Goal: Task Accomplishment & Management: Use online tool/utility

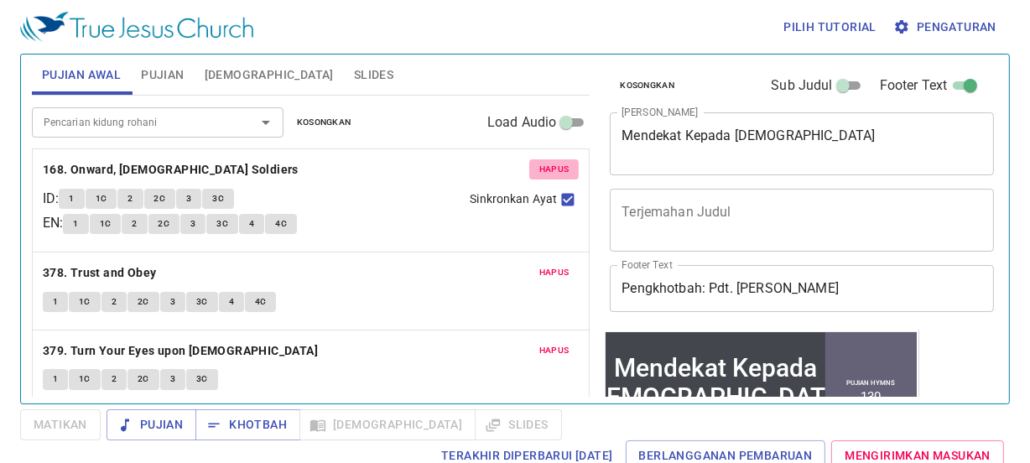
click at [529, 168] on button "Hapus" at bounding box center [554, 169] width 50 height 20
click at [529, 263] on button "Hapus" at bounding box center [554, 273] width 50 height 20
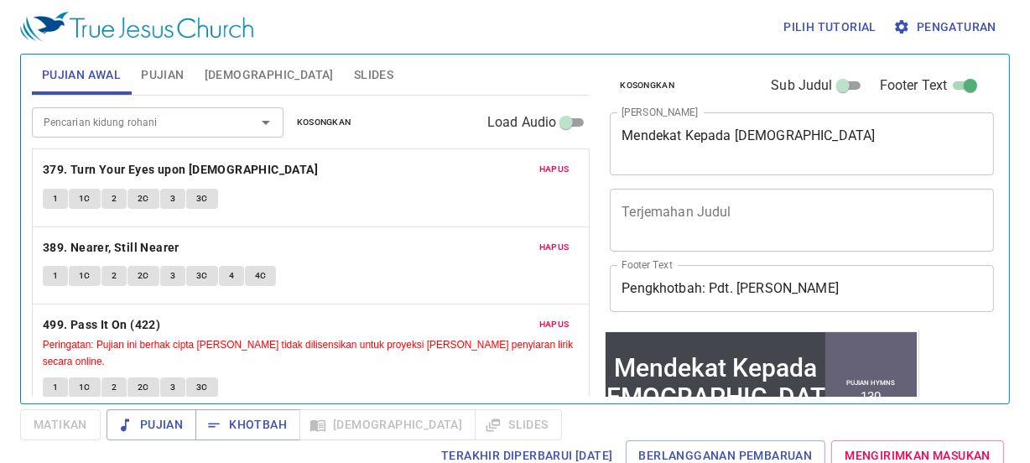
click at [529, 168] on button "Hapus" at bounding box center [554, 169] width 50 height 20
click at [527, 237] on p "389. Nearer, Still Nearer" at bounding box center [311, 247] width 537 height 21
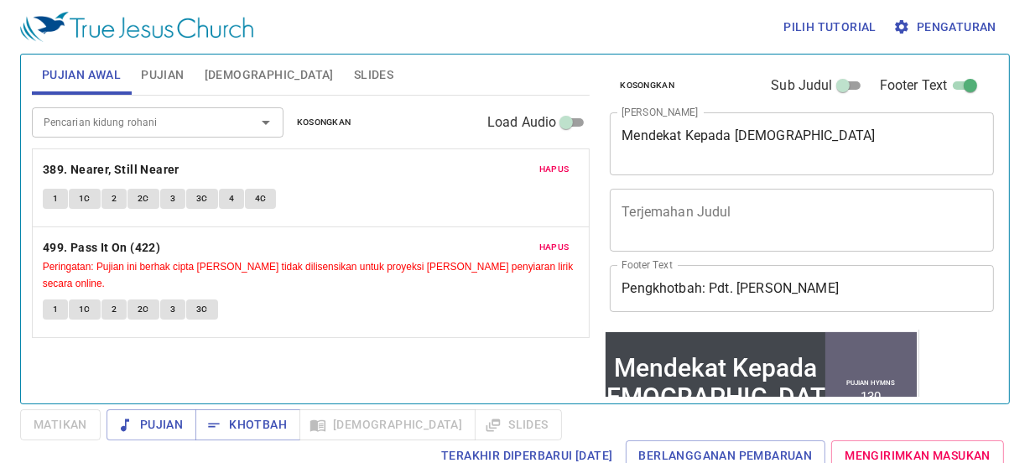
click at [527, 168] on p "389. Nearer, Still Nearer" at bounding box center [311, 169] width 537 height 21
click at [526, 168] on p "389. Nearer, Still Nearer" at bounding box center [311, 169] width 537 height 21
click at [544, 168] on span "Hapus" at bounding box center [554, 169] width 30 height 15
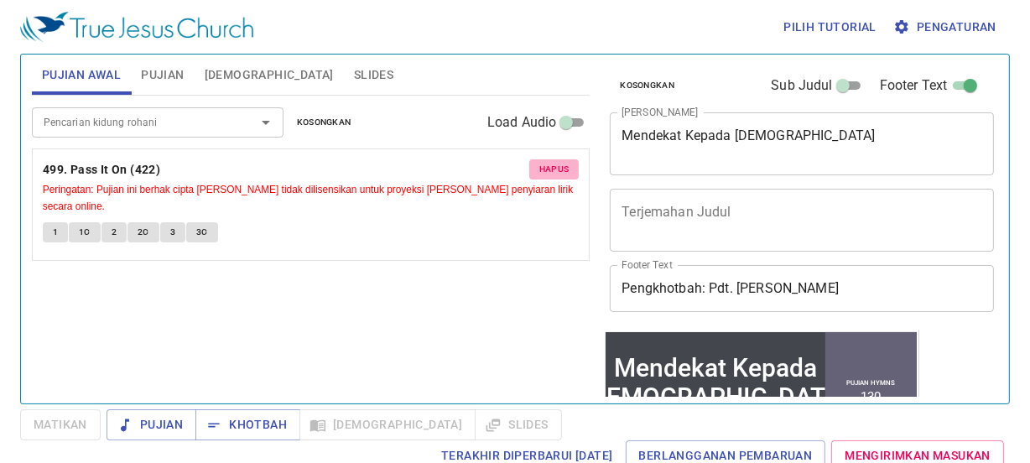
click at [544, 168] on span "Hapus" at bounding box center [554, 169] width 30 height 15
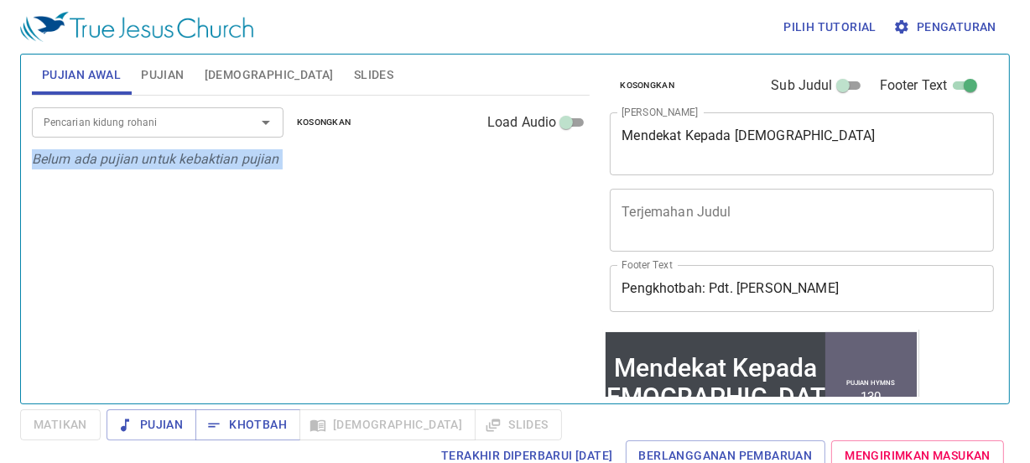
click at [155, 63] on button "Pujian" at bounding box center [162, 75] width 63 height 40
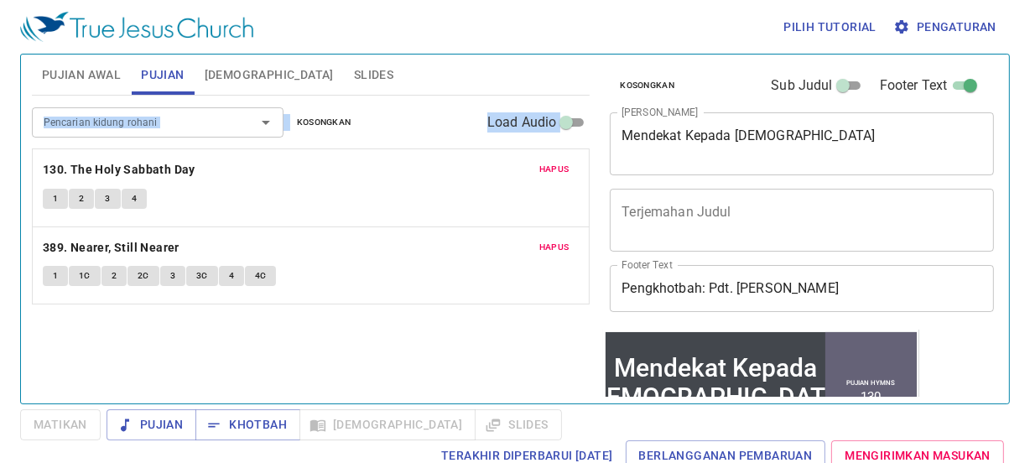
click at [554, 171] on span "Hapus" at bounding box center [554, 169] width 30 height 15
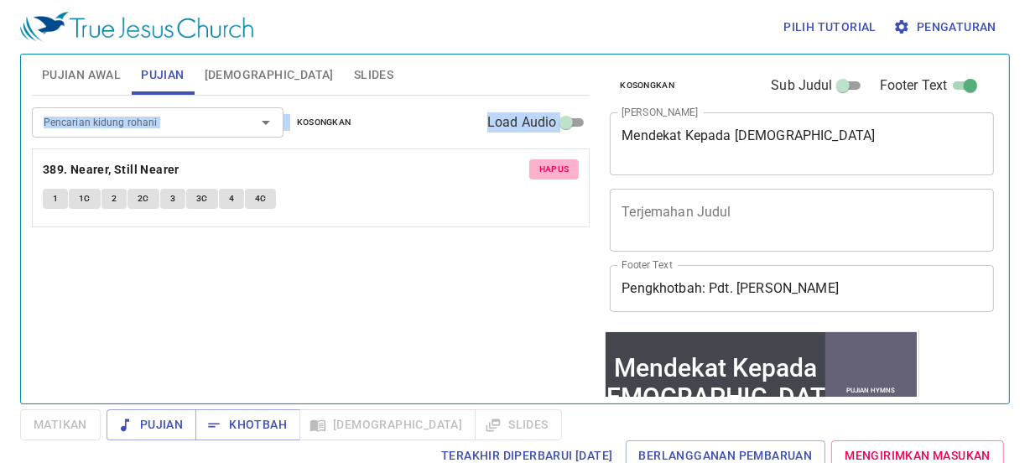
click at [554, 171] on span "Hapus" at bounding box center [554, 169] width 30 height 15
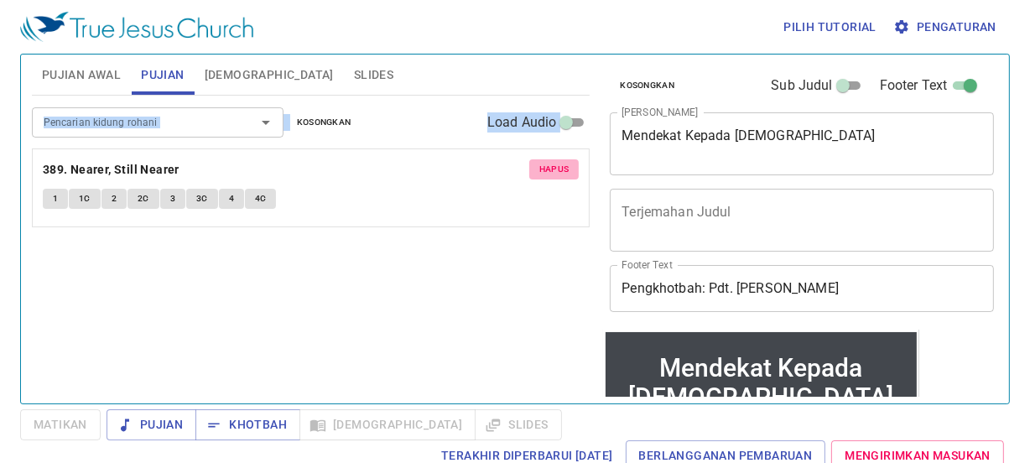
click at [554, 171] on div "Pencarian kidung rohani Pencarian kidung rohani Kosongkan Load Audio Hapus 389.…" at bounding box center [311, 243] width 559 height 294
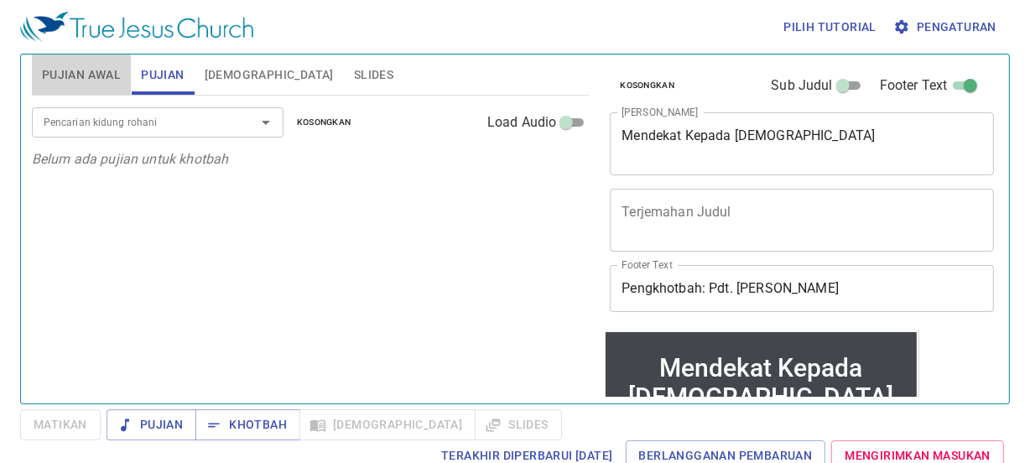
click at [85, 69] on span "Pujian Awal" at bounding box center [81, 75] width 79 height 21
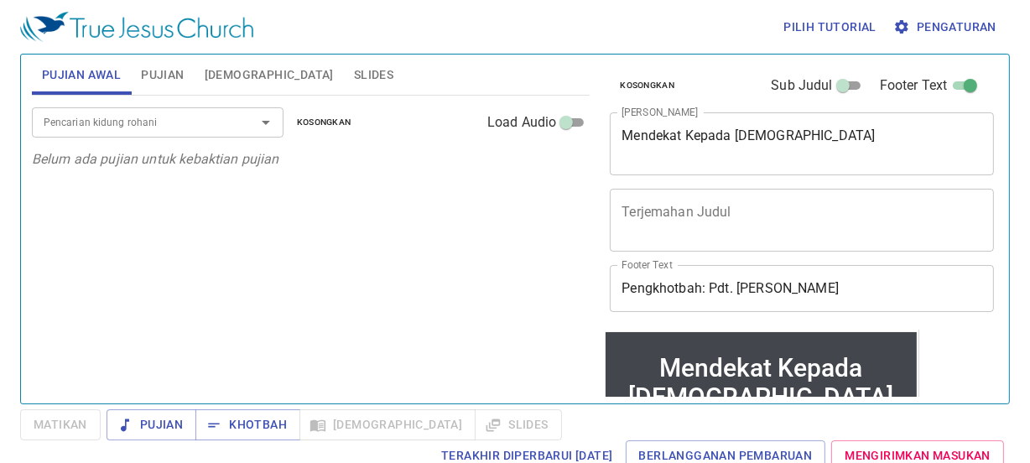
click at [112, 127] on input "Pencarian kidung rohani" at bounding box center [133, 121] width 192 height 19
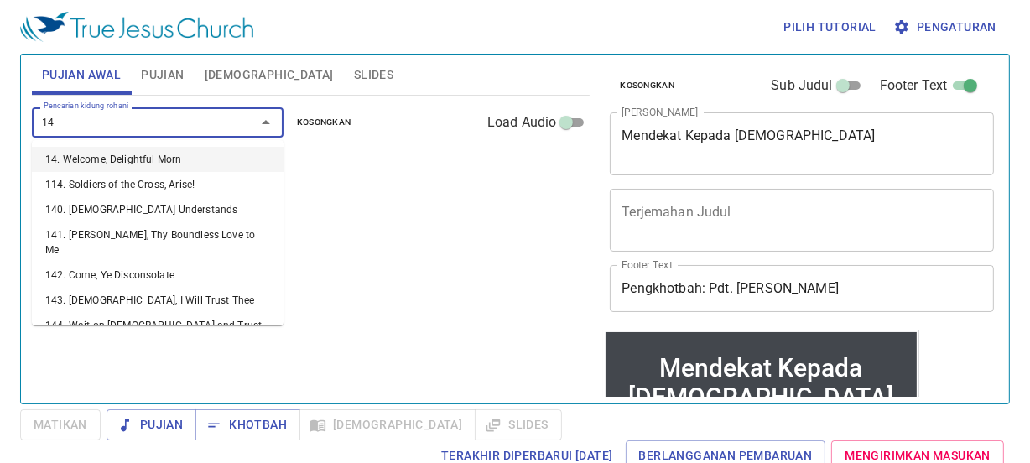
type input "144"
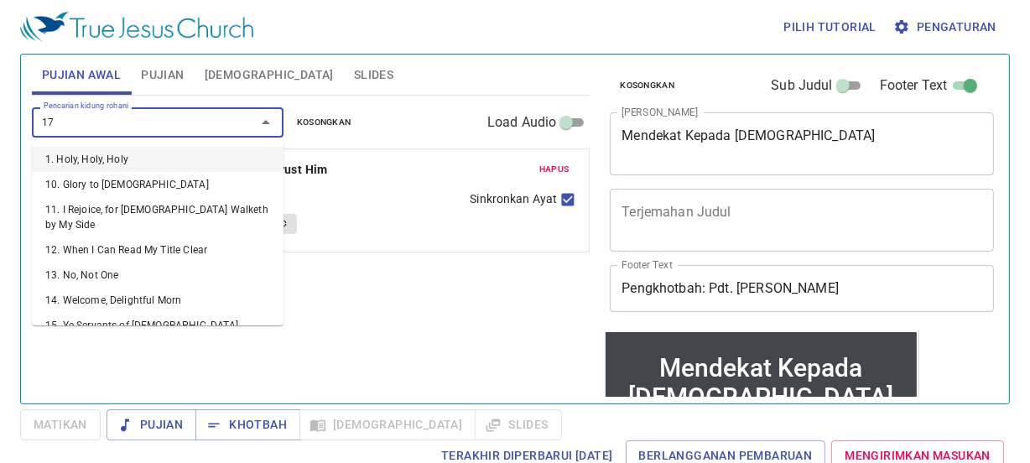
type input "173"
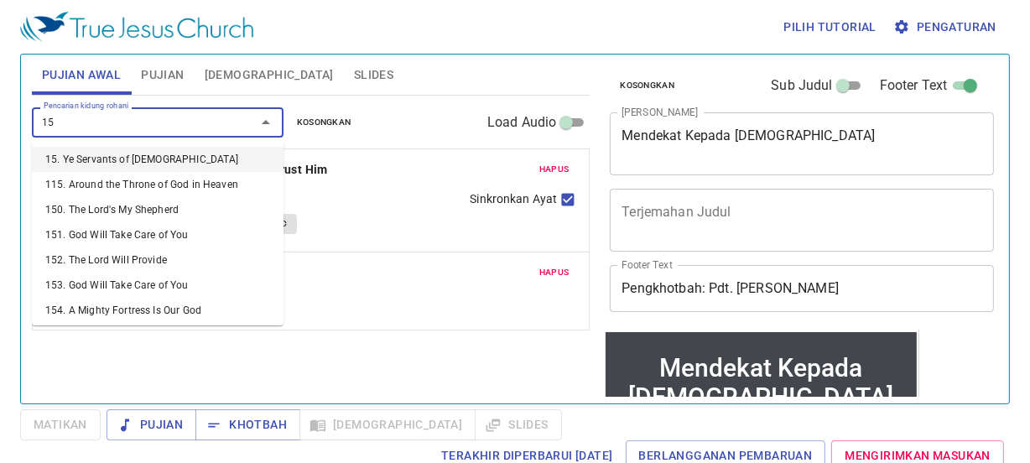
type input "152"
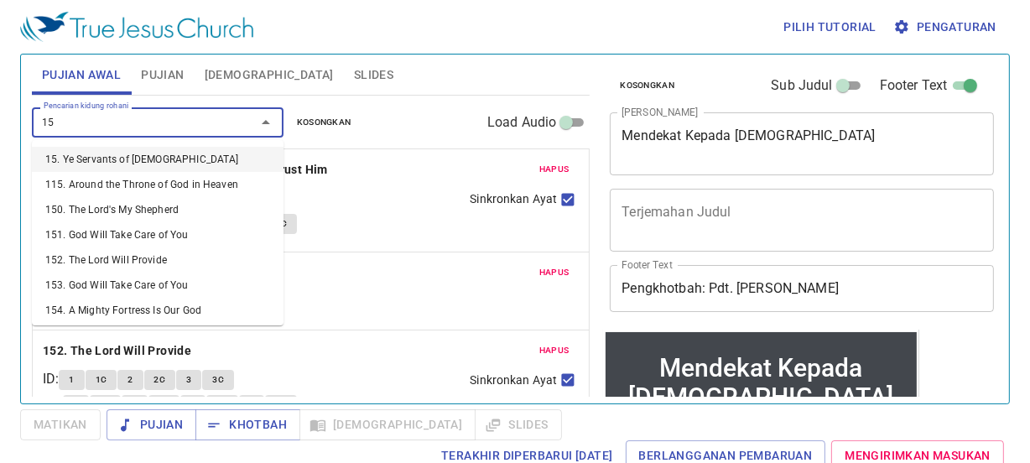
type input "156"
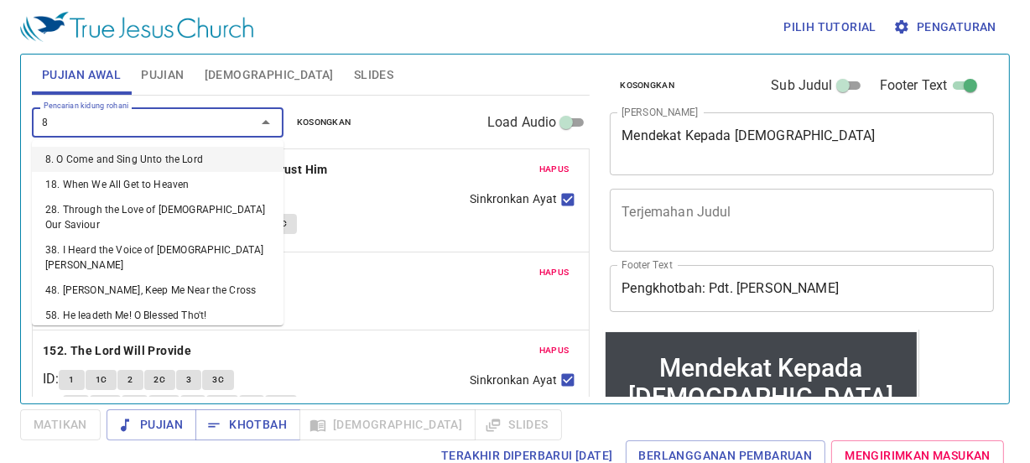
type input "82"
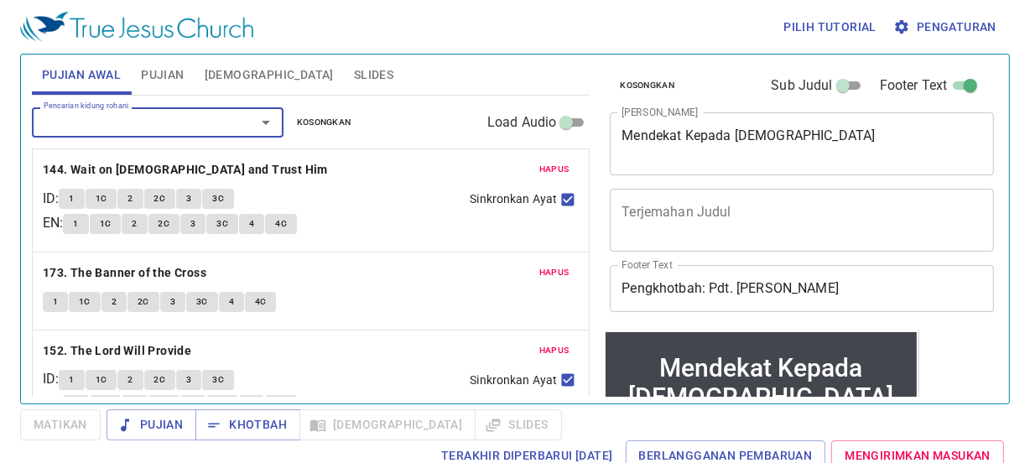
click at [176, 406] on div "Pilih tutorial Pengaturan Pujian Awal Pujian Alkitab Slides Pencarian kidung ro…" at bounding box center [515, 231] width 1030 height 463
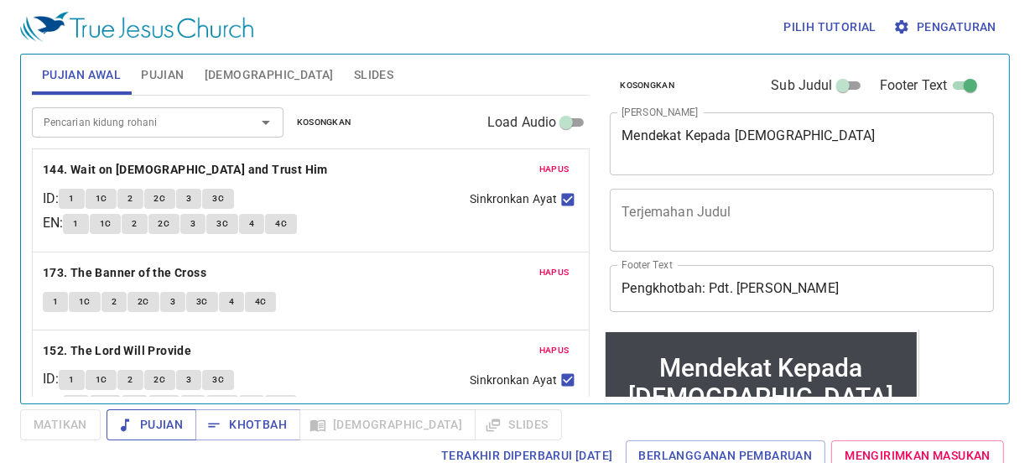
click at [179, 436] on button "Pujian" at bounding box center [152, 424] width 90 height 31
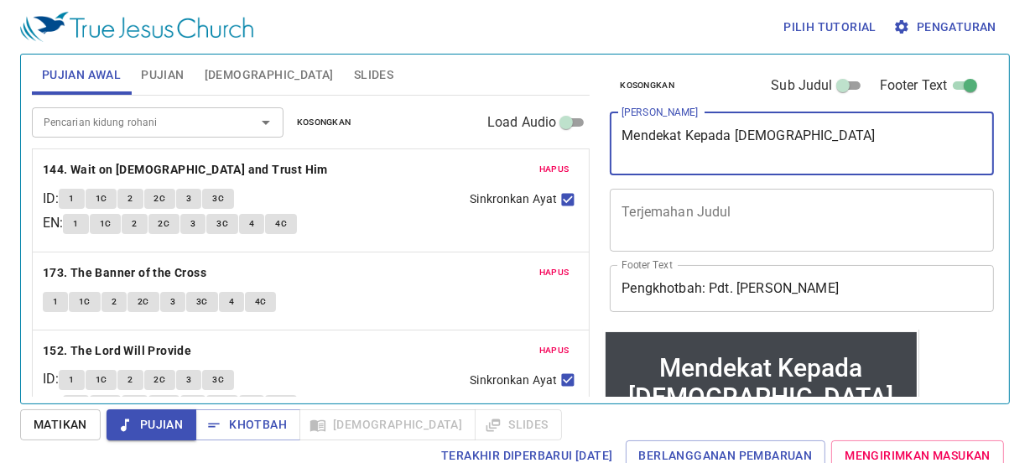
click at [867, 151] on textarea "Mendekat Kepada Tuhan" at bounding box center [802, 143] width 361 height 32
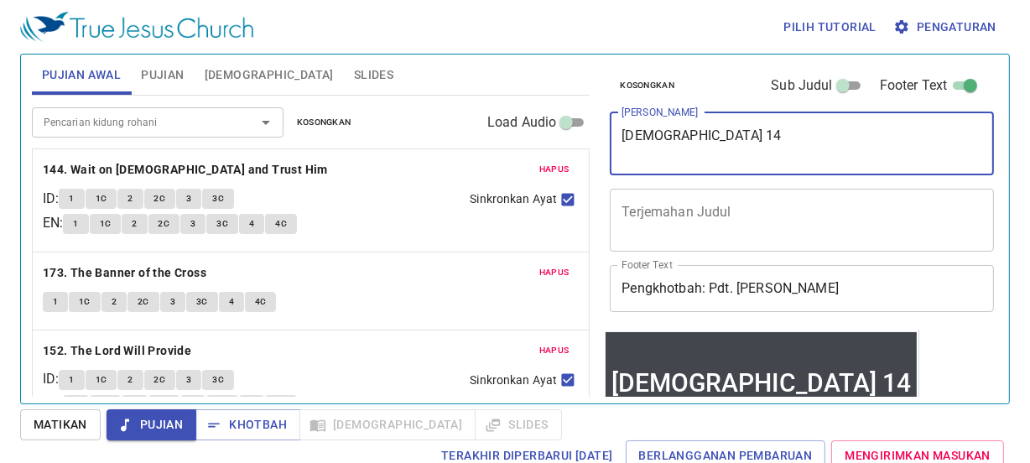
type textarea "[DEMOGRAPHIC_DATA] 14"
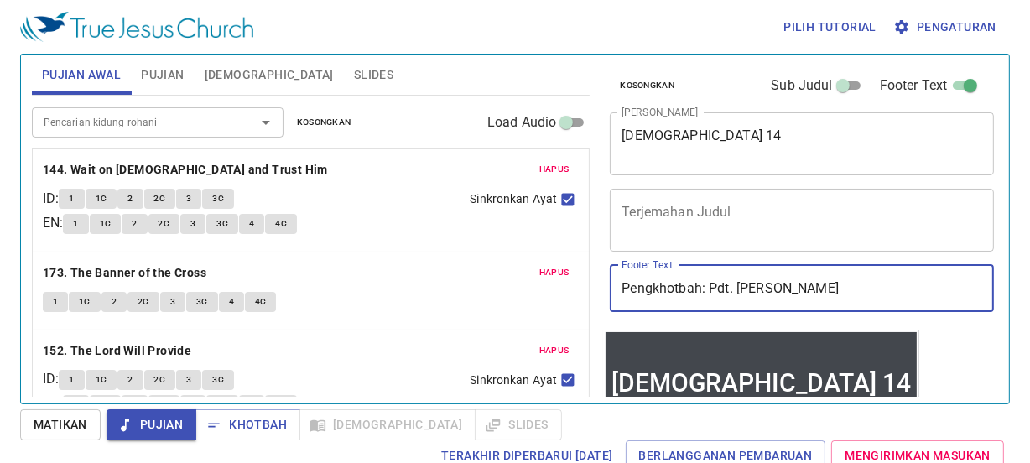
drag, startPoint x: 883, startPoint y: 295, endPoint x: 703, endPoint y: 264, distance: 183.0
click at [703, 265] on input "Pengkhotbah: Pdt. Maleakhi Linggin" at bounding box center [802, 288] width 384 height 47
type input "Pengkhotbah : Sdra.Ramu"
click at [148, 85] on button "Pujian" at bounding box center [162, 75] width 63 height 40
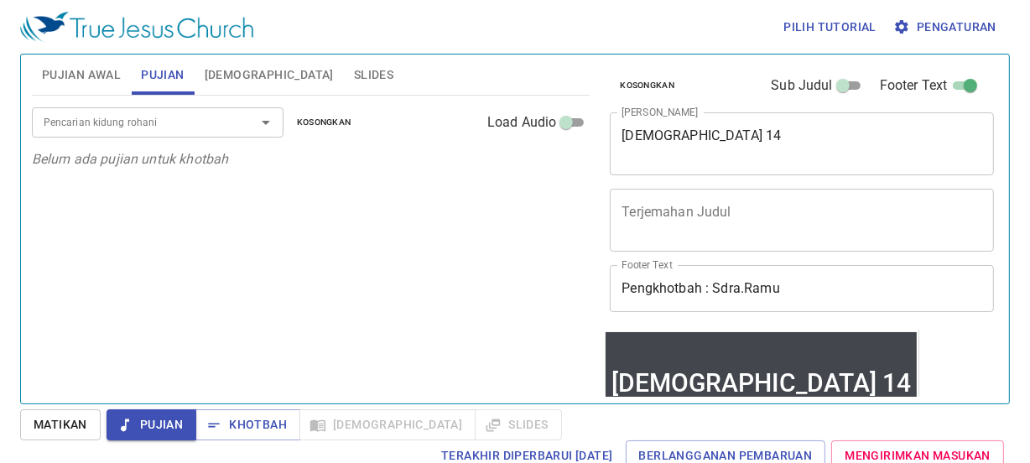
click at [159, 112] on input "Pencarian kidung rohani" at bounding box center [133, 121] width 192 height 19
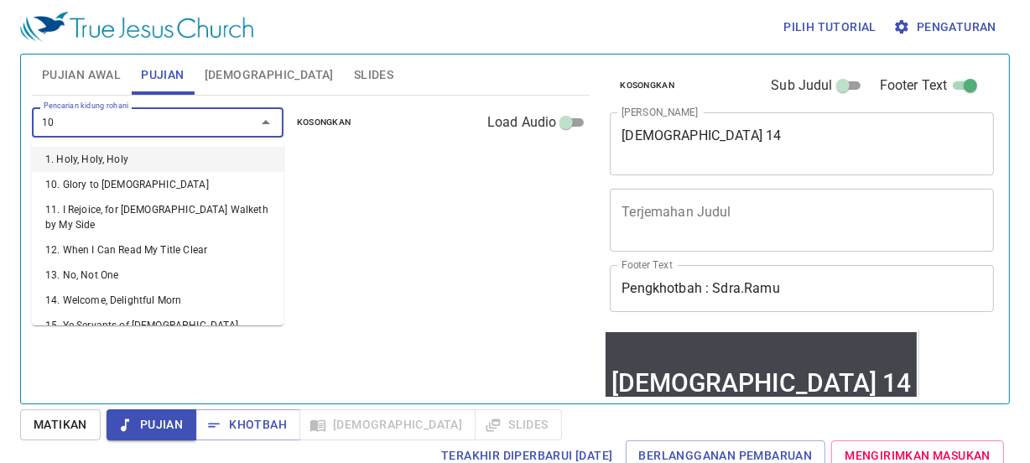
type input "103"
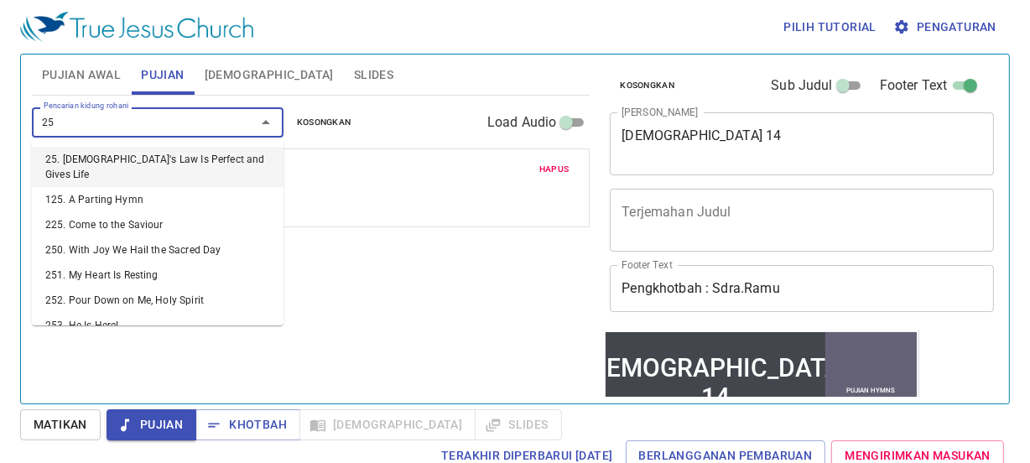
type input "257"
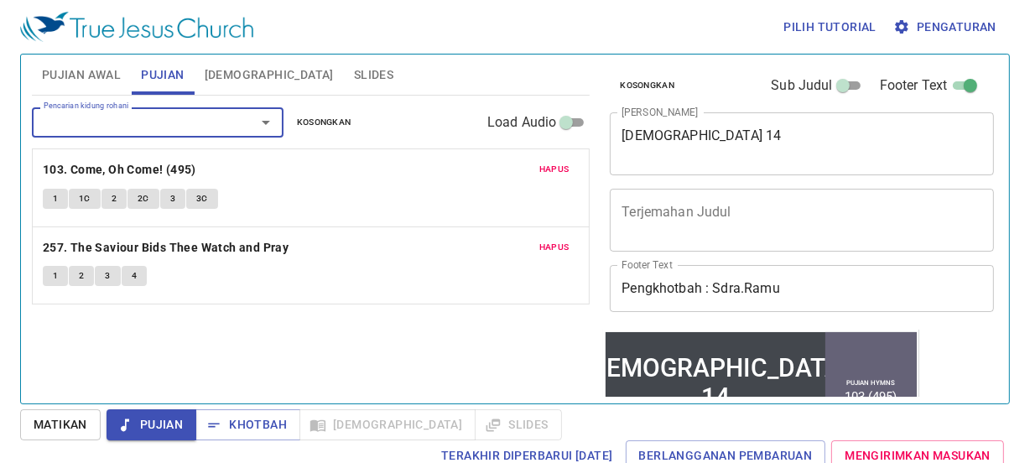
click at [122, 65] on button "Pujian Awal" at bounding box center [81, 75] width 99 height 40
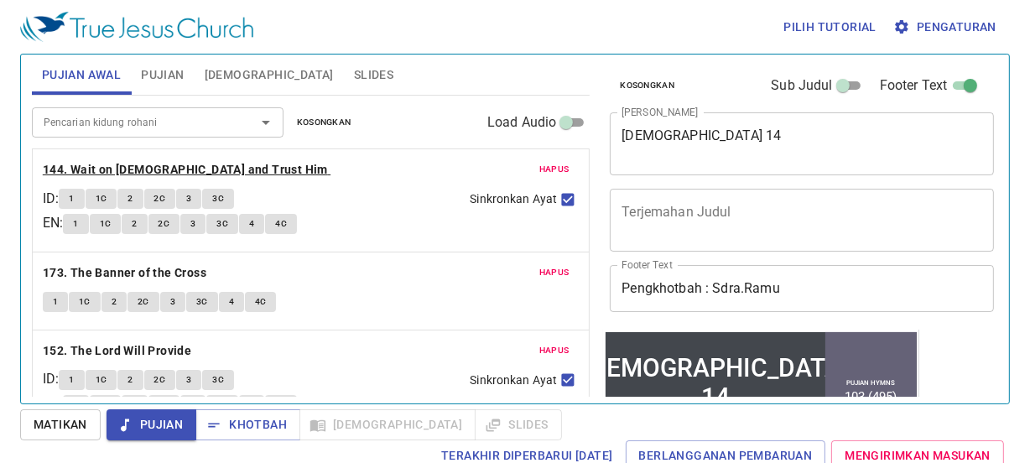
click at [131, 164] on b "144. Wait on [DEMOGRAPHIC_DATA] and Trust Him" at bounding box center [185, 169] width 285 height 21
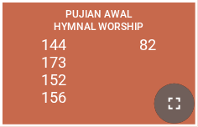
click at [185, 104] on button "button" at bounding box center [174, 104] width 40 height 40
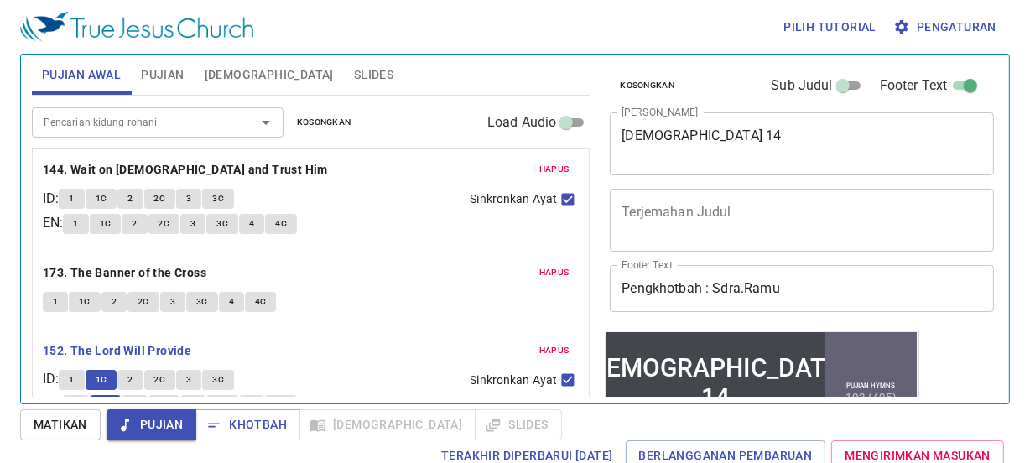
scroll to position [152, 0]
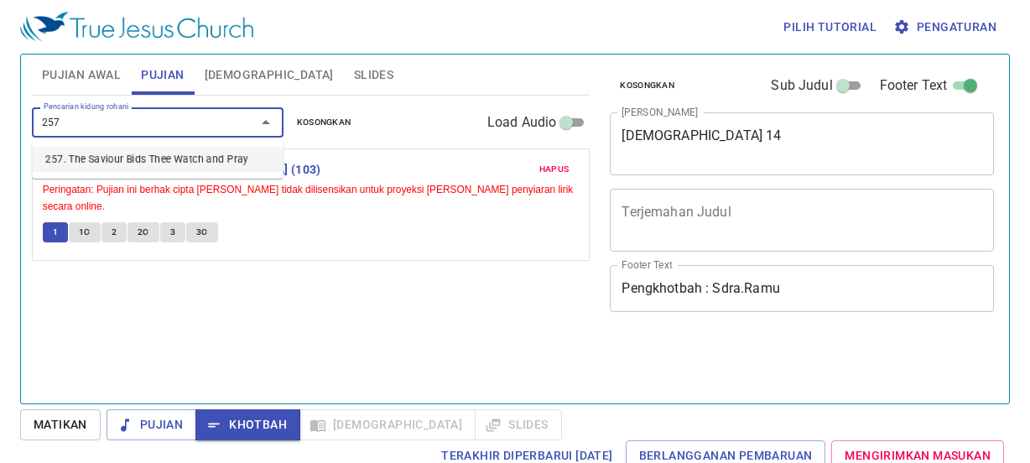
scroll to position [8, 0]
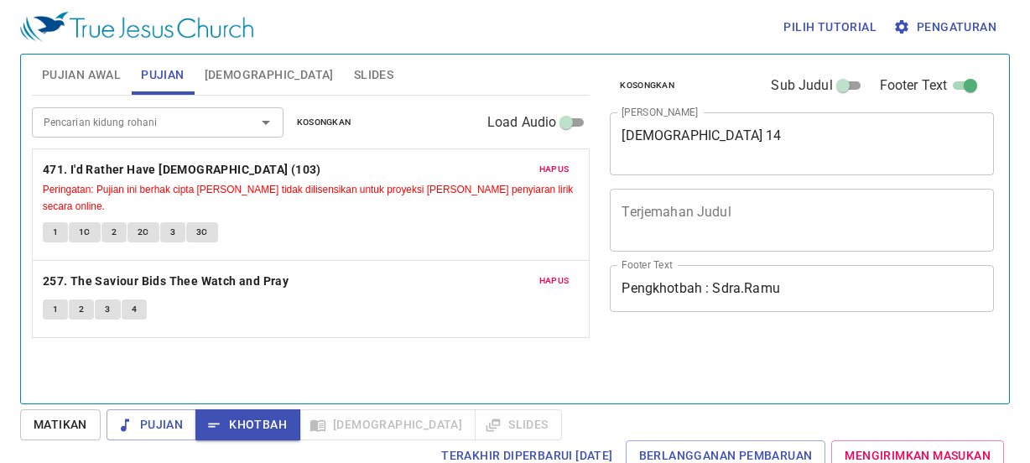
scroll to position [8, 0]
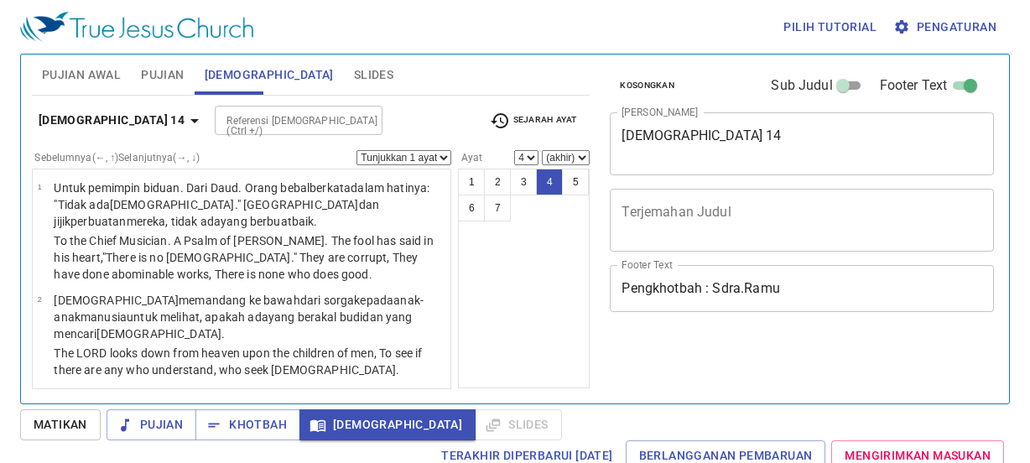
scroll to position [8, 0]
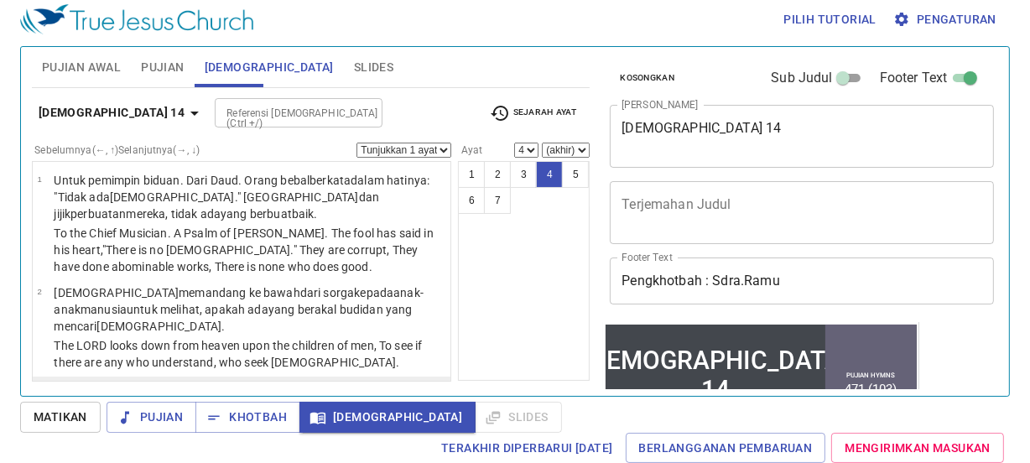
select select "5"
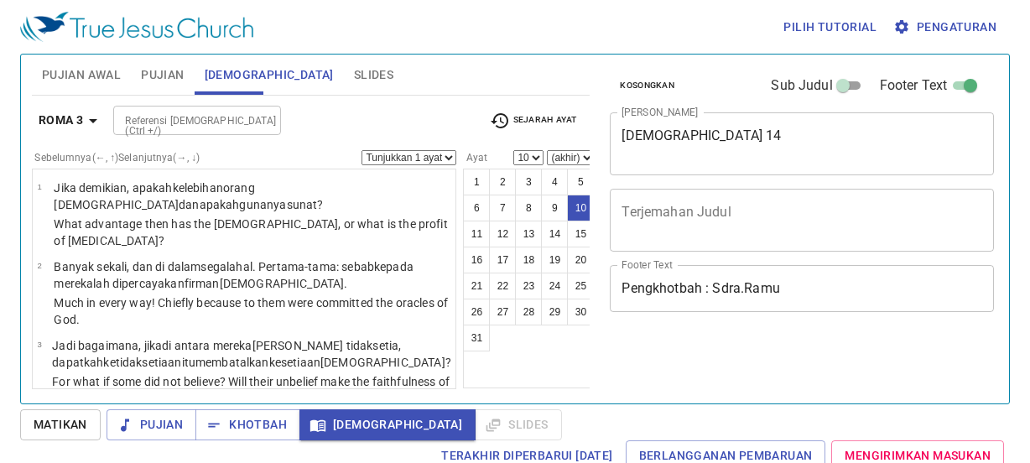
select select "10"
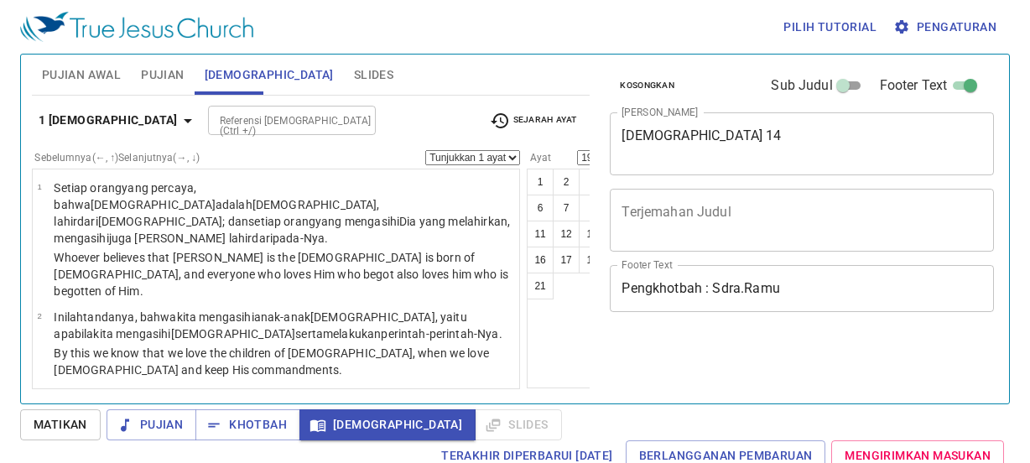
select select "19"
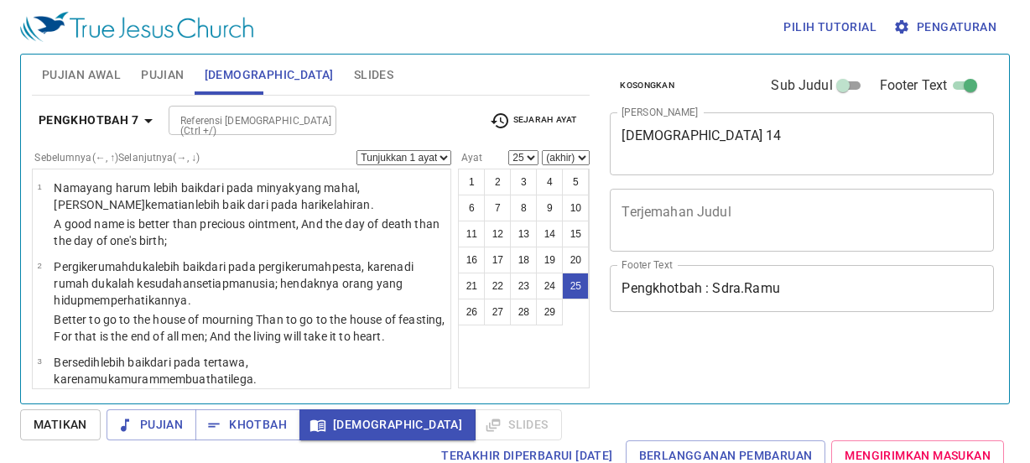
select select "25"
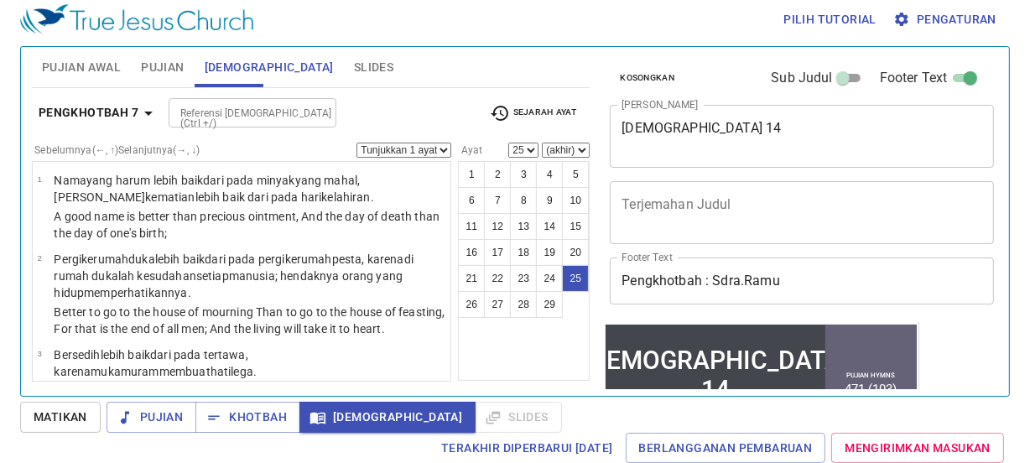
scroll to position [2115, 0]
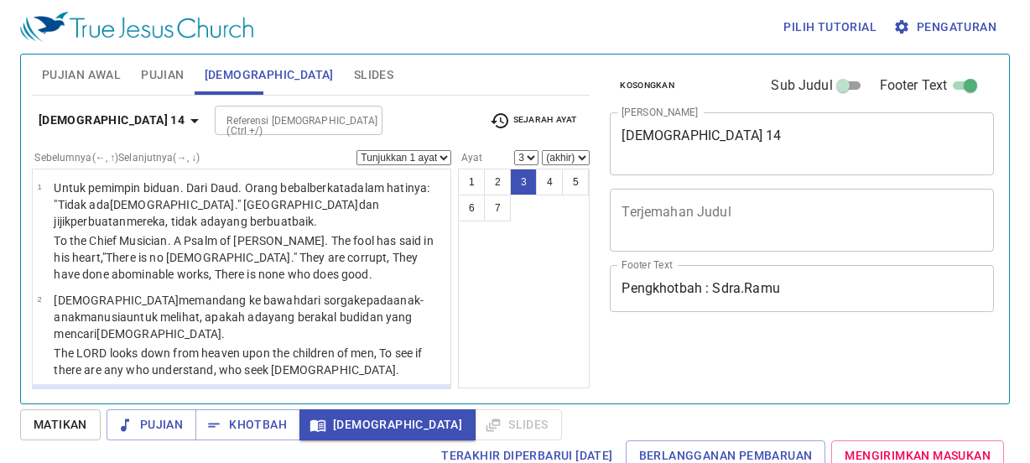
select select "3"
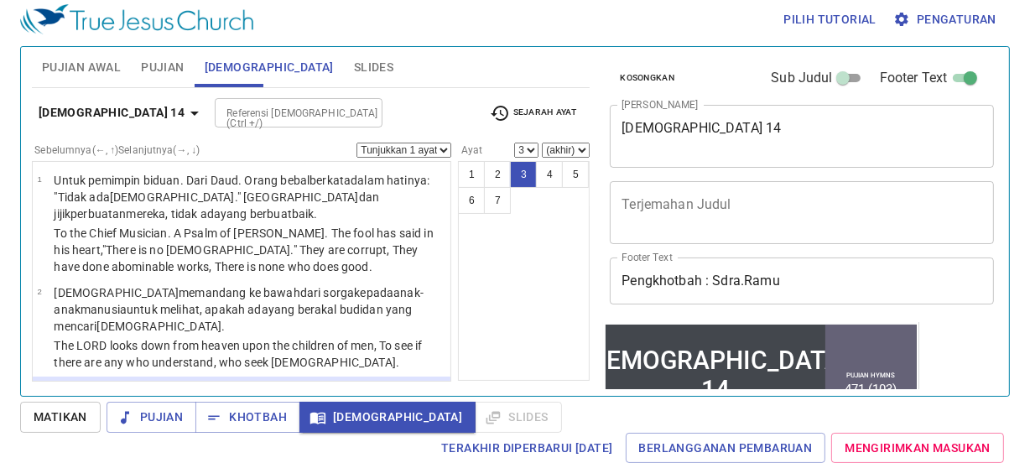
scroll to position [60, 0]
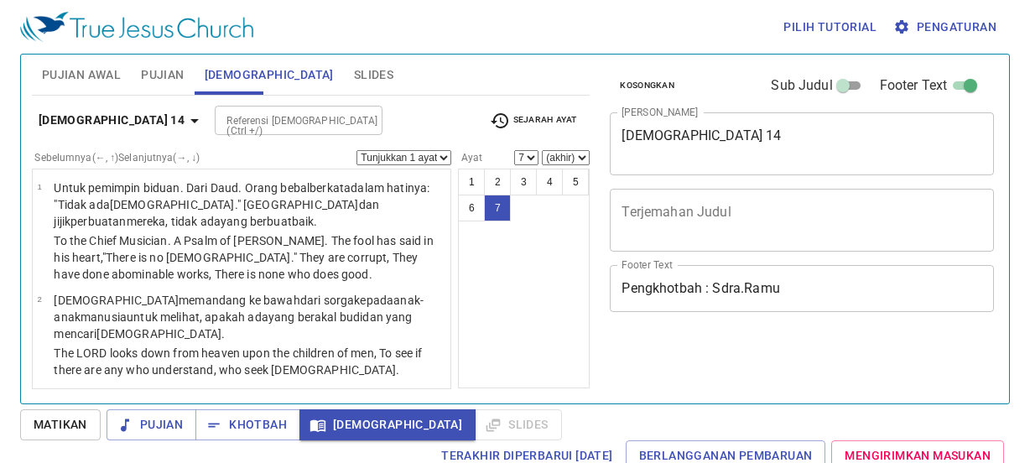
select select "7"
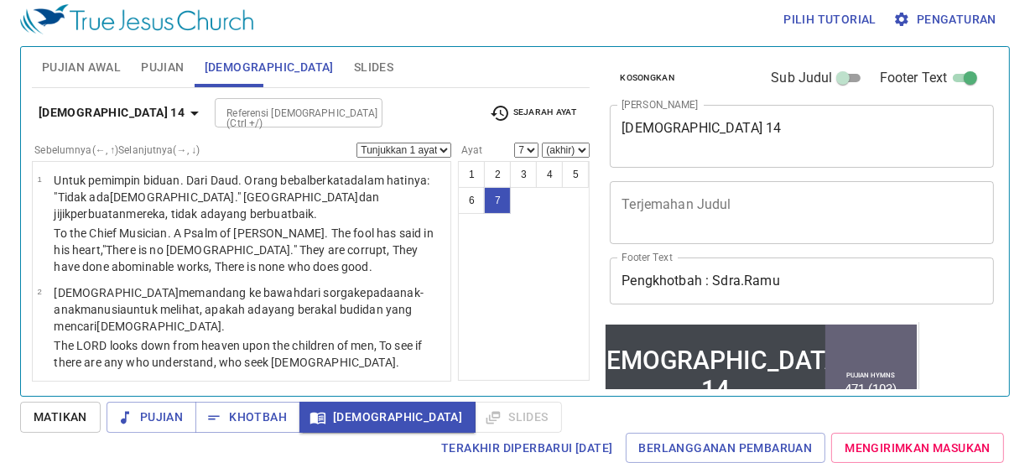
scroll to position [60, 0]
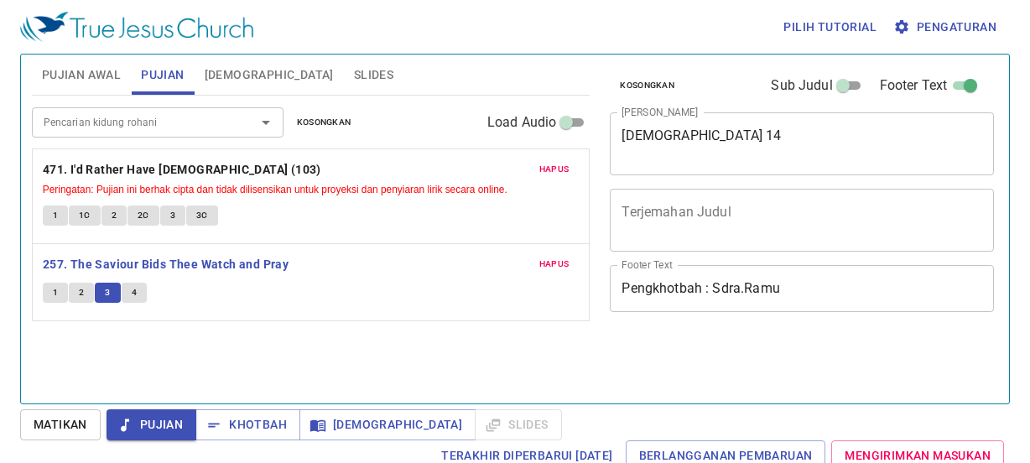
scroll to position [8, 0]
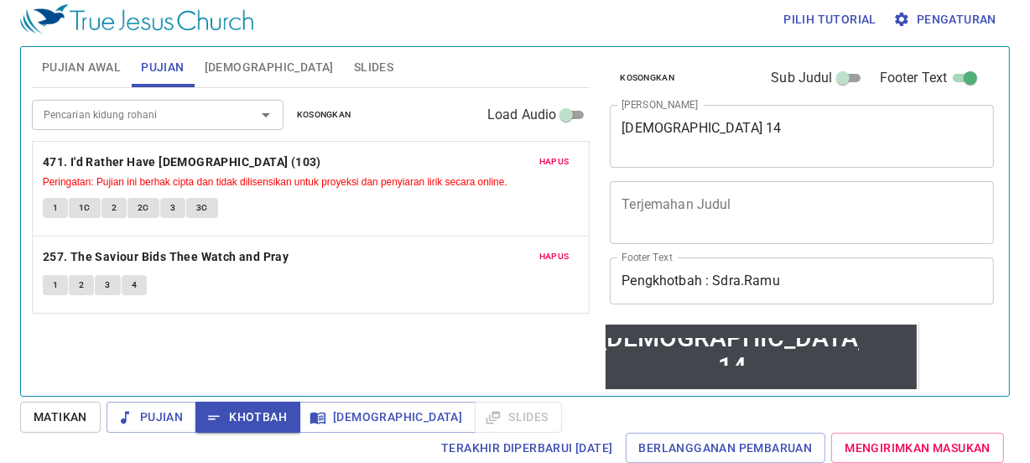
scroll to position [60, 0]
